Goal: Task Accomplishment & Management: Complete application form

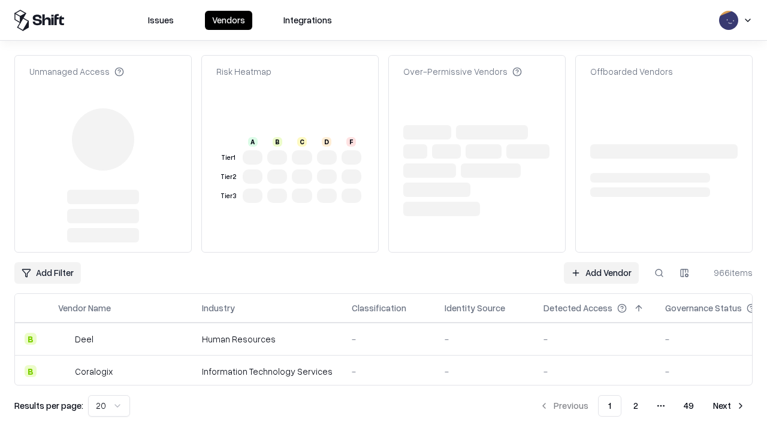
click at [601, 262] on link "Add Vendor" at bounding box center [601, 273] width 75 height 22
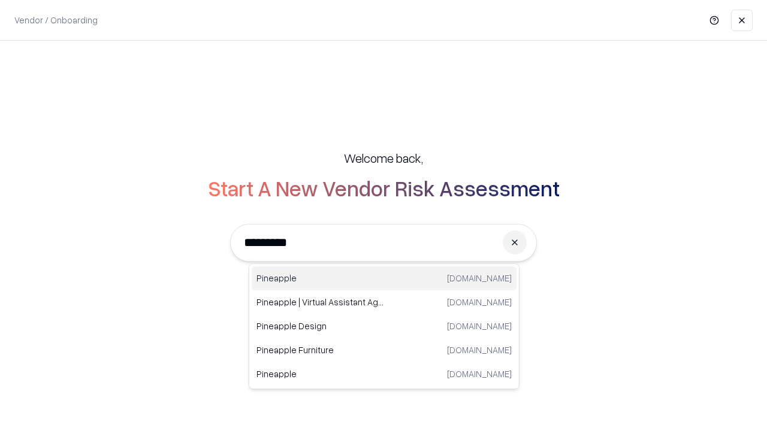
click at [384, 279] on div "Pineapple [DOMAIN_NAME]" at bounding box center [384, 279] width 265 height 24
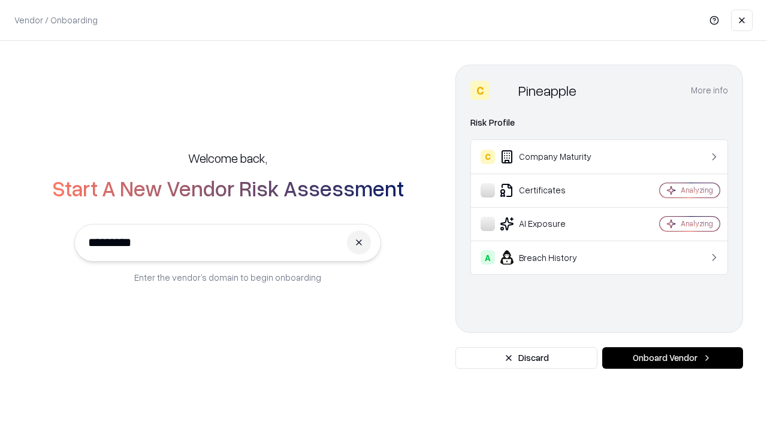
type input "*********"
click at [672, 358] on button "Onboard Vendor" at bounding box center [672, 359] width 141 height 22
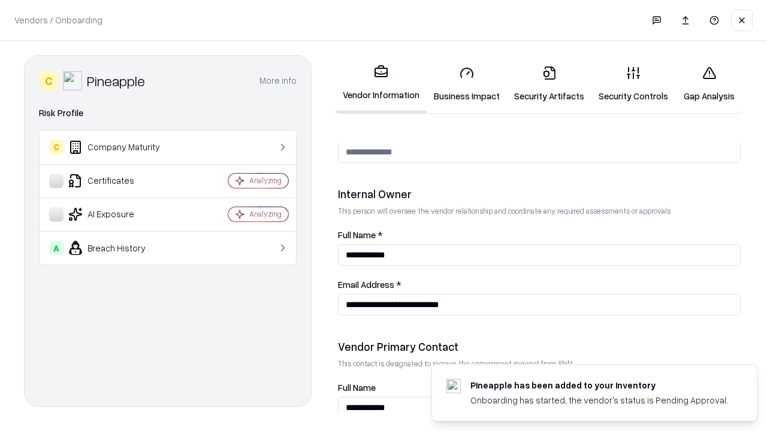
scroll to position [621, 0]
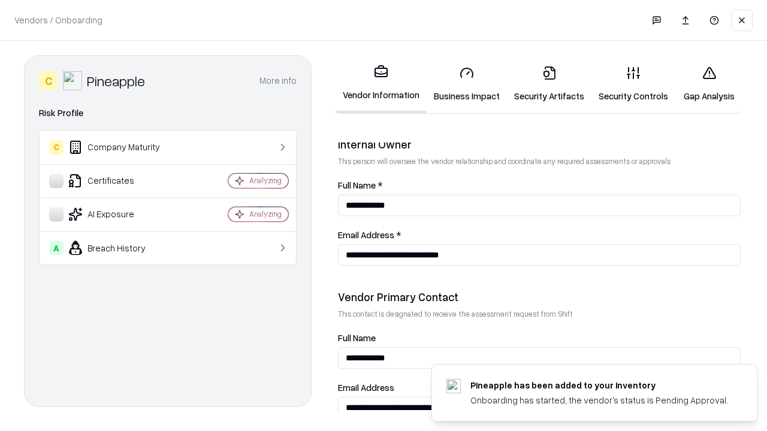
click at [467, 84] on link "Business Impact" at bounding box center [467, 84] width 80 height 56
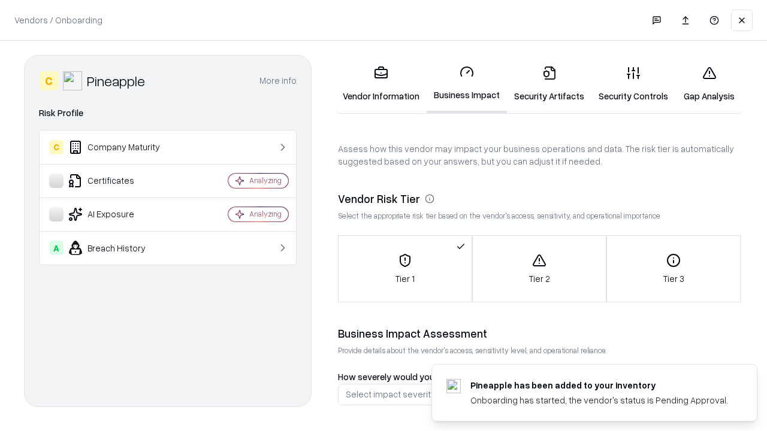
click at [549, 84] on link "Security Artifacts" at bounding box center [549, 84] width 84 height 56
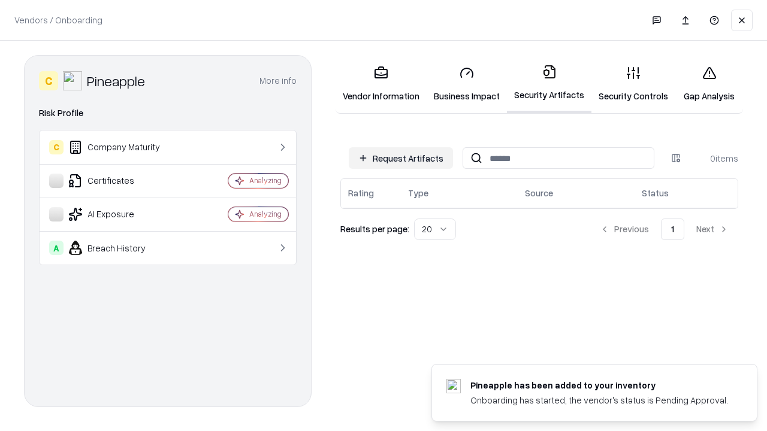
click at [401, 158] on button "Request Artifacts" at bounding box center [401, 158] width 104 height 22
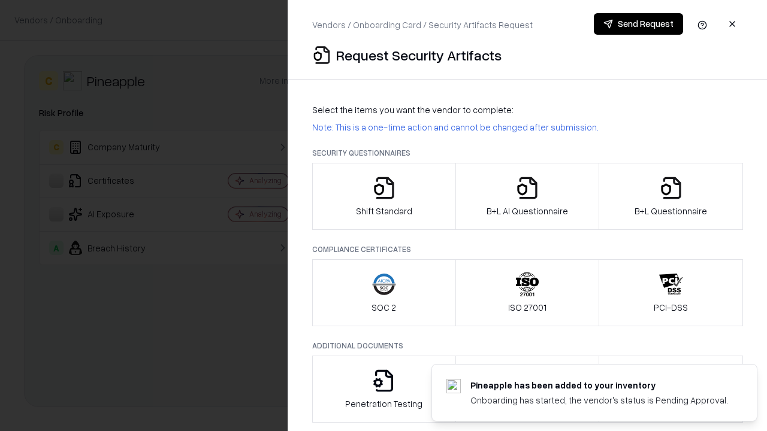
click at [384, 197] on icon "button" at bounding box center [384, 188] width 24 height 24
click at [638, 24] on button "Send Request" at bounding box center [638, 24] width 89 height 22
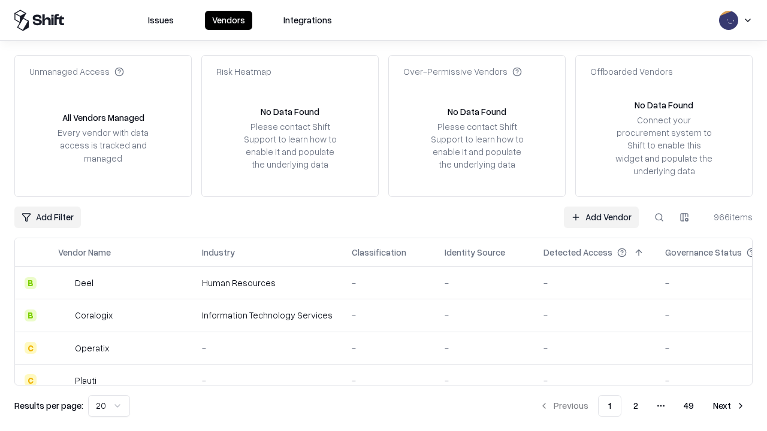
click at [659, 217] on button at bounding box center [659, 218] width 22 height 22
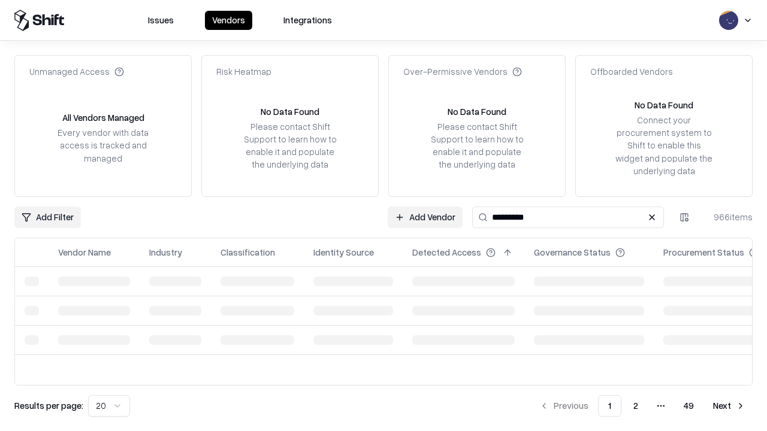
type input "*********"
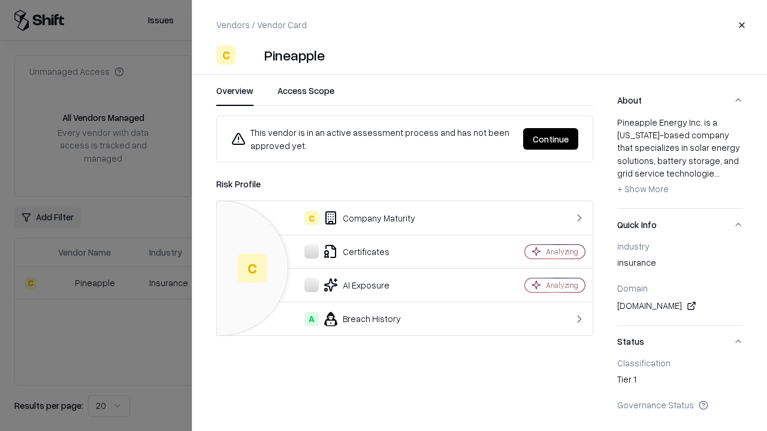
click at [551, 139] on button "Continue" at bounding box center [550, 139] width 55 height 22
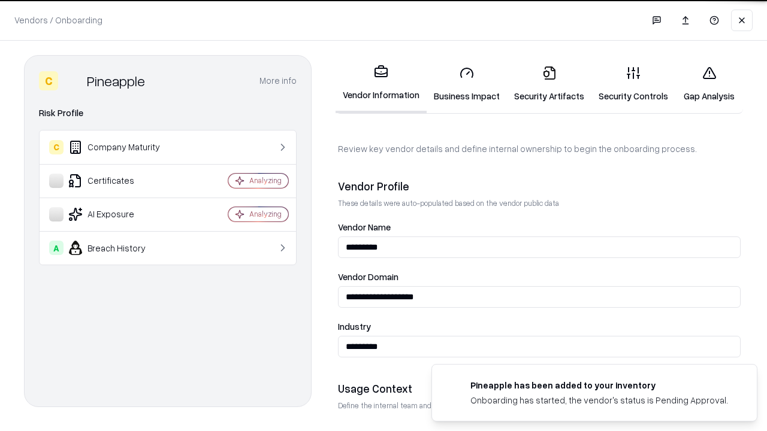
click at [549, 84] on link "Security Artifacts" at bounding box center [549, 84] width 84 height 56
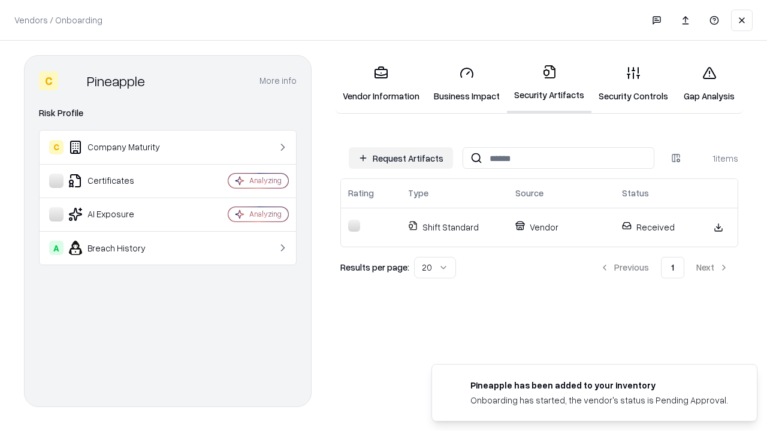
click at [633, 84] on link "Security Controls" at bounding box center [633, 84] width 84 height 56
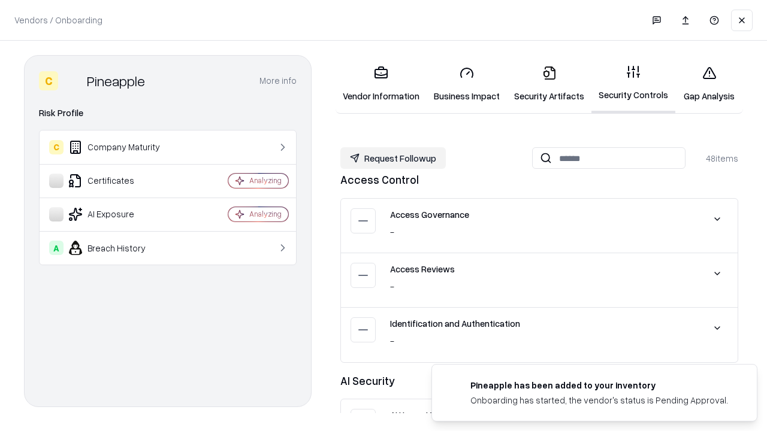
click at [393, 158] on button "Request Followup" at bounding box center [392, 158] width 105 height 22
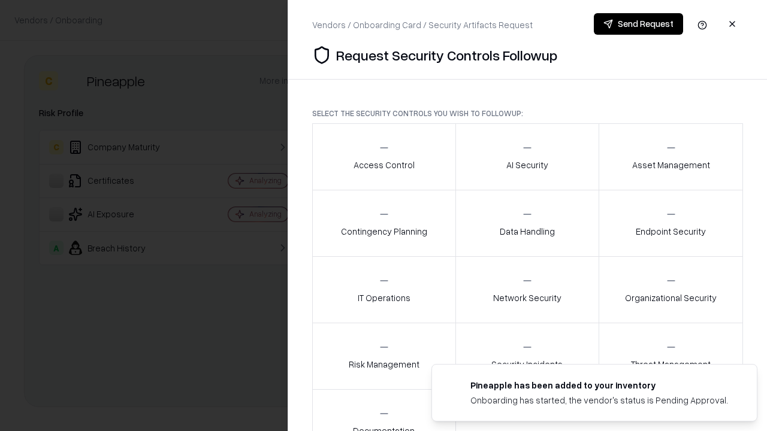
click at [384, 157] on div "Access Control" at bounding box center [384, 156] width 61 height 29
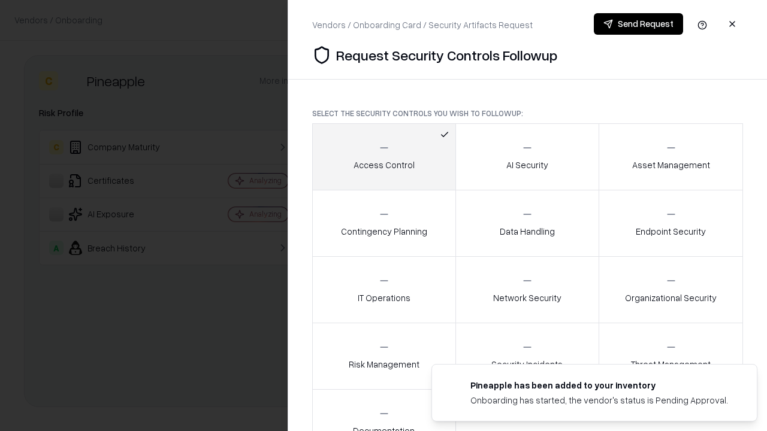
click at [638, 24] on button "Send Request" at bounding box center [638, 24] width 89 height 22
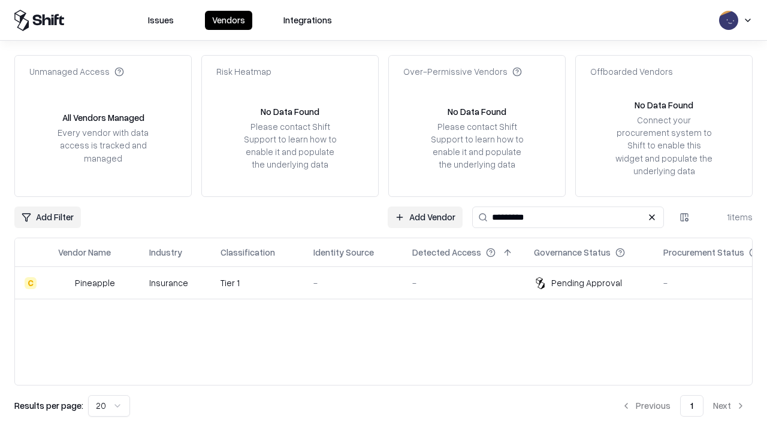
type input "*********"
click at [391, 283] on div "-" at bounding box center [353, 283] width 80 height 13
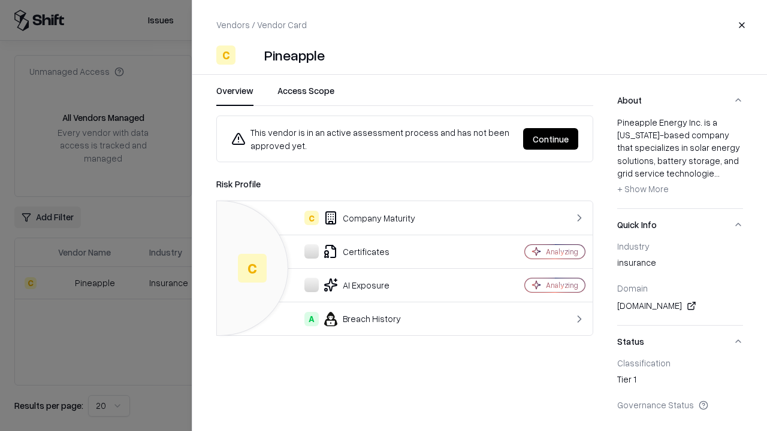
click at [551, 139] on button "Continue" at bounding box center [550, 139] width 55 height 22
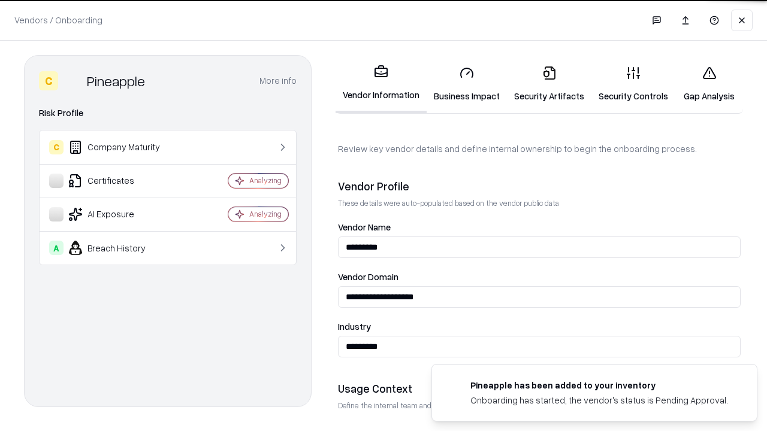
click at [709, 84] on link "Gap Analysis" at bounding box center [709, 84] width 68 height 56
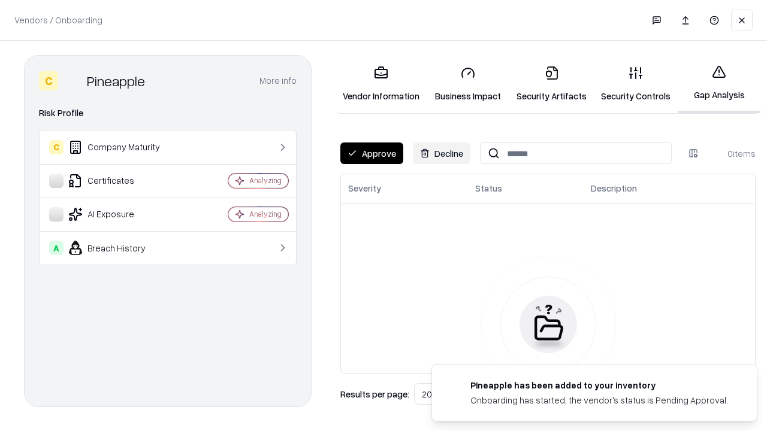
click at [372, 153] on button "Approve" at bounding box center [371, 154] width 63 height 22
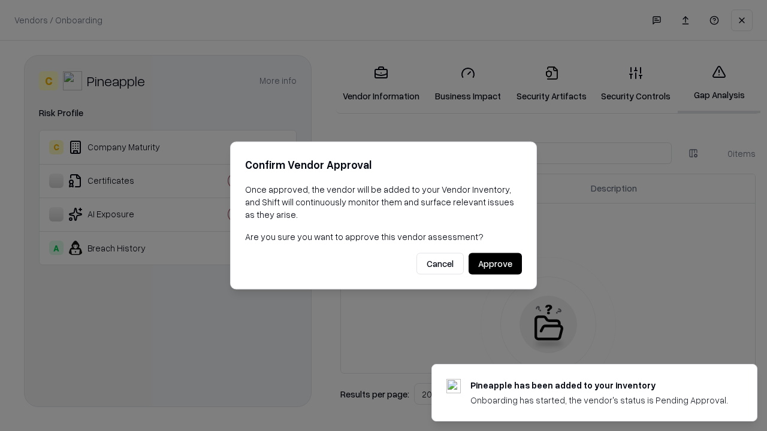
click at [495, 264] on button "Approve" at bounding box center [495, 264] width 53 height 22
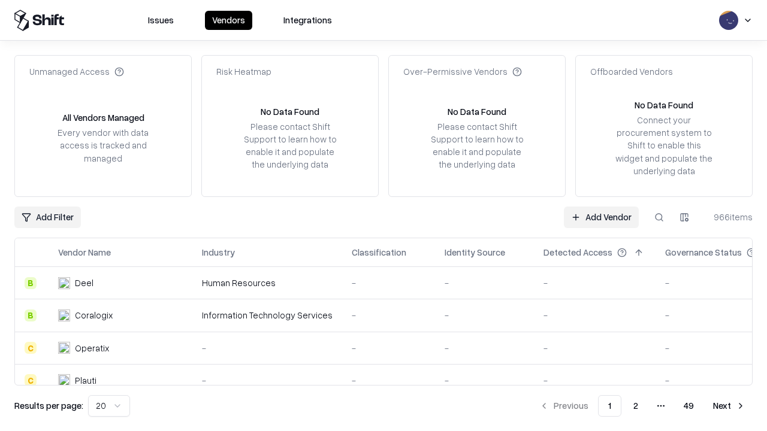
type input "*********"
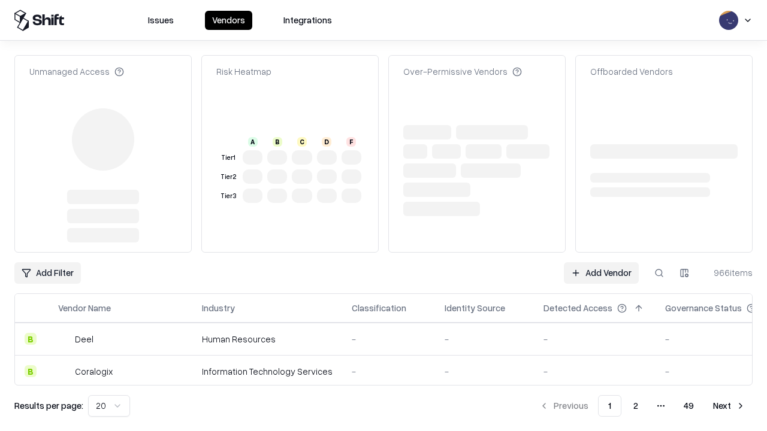
click at [601, 273] on link "Add Vendor" at bounding box center [601, 273] width 75 height 22
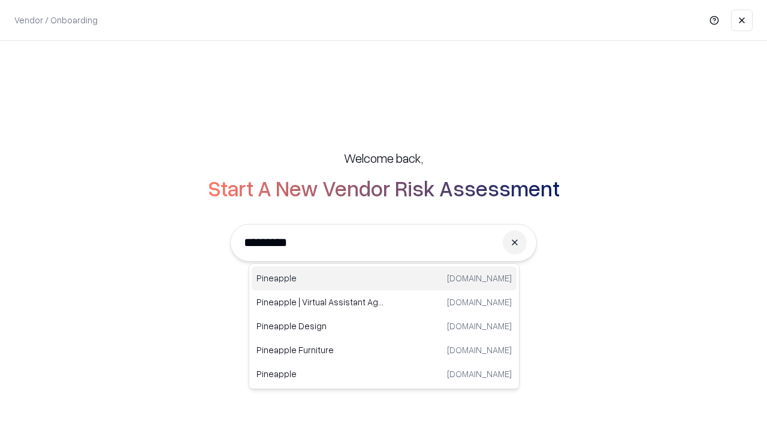
click at [384, 279] on div "Pineapple [DOMAIN_NAME]" at bounding box center [384, 279] width 265 height 24
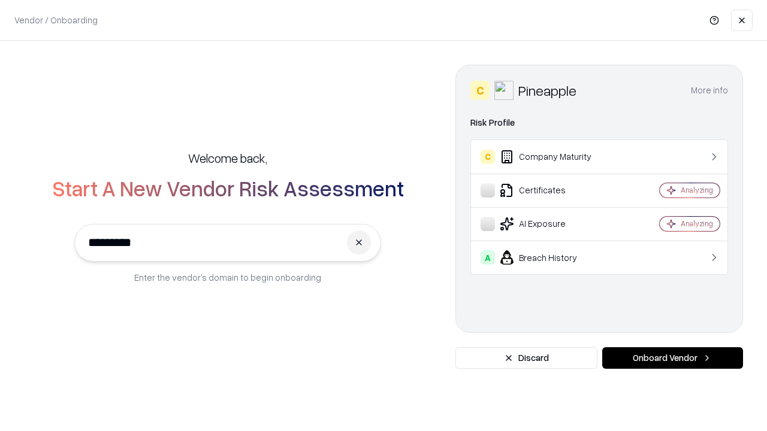
type input "*********"
click at [672, 358] on button "Onboard Vendor" at bounding box center [672, 359] width 141 height 22
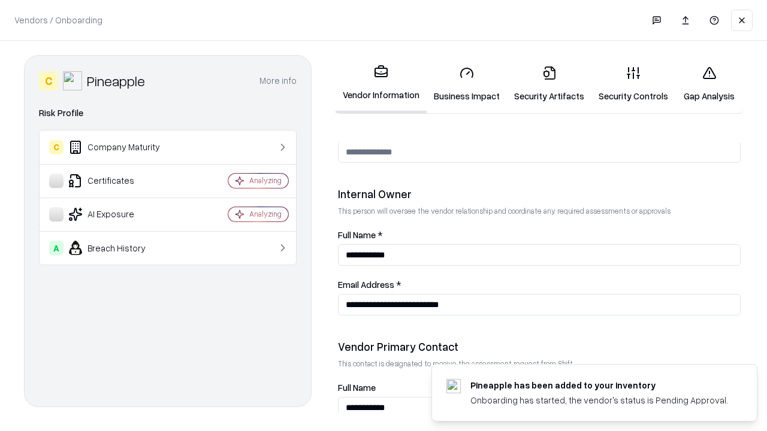
scroll to position [621, 0]
